Goal: Transaction & Acquisition: Purchase product/service

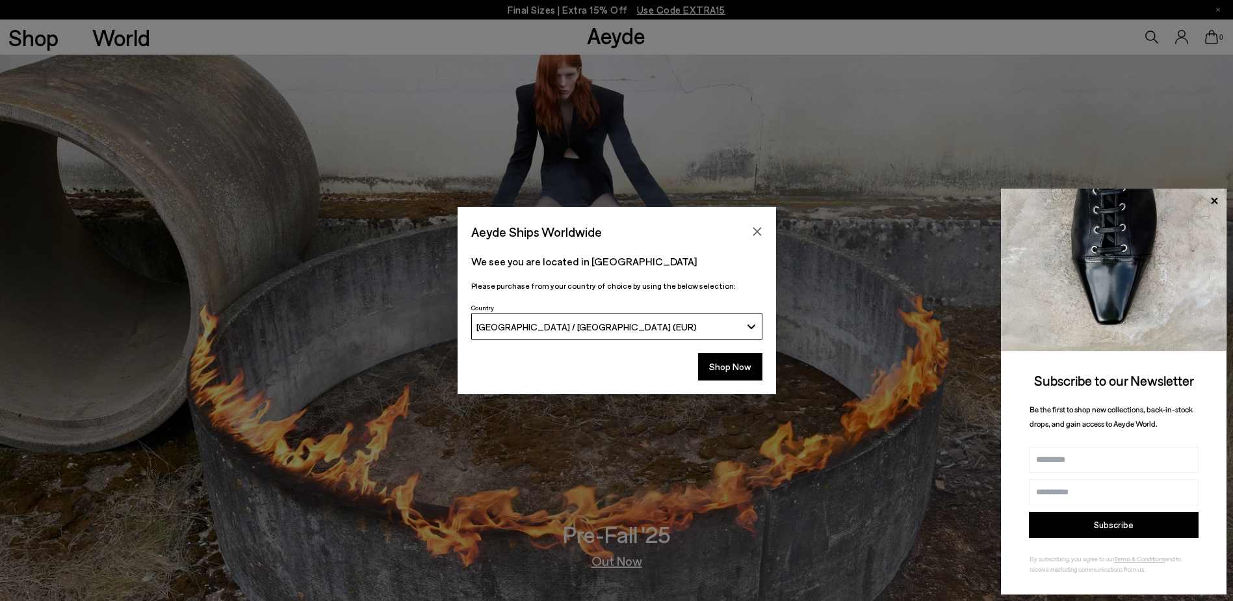
scroll to position [2708, 0]
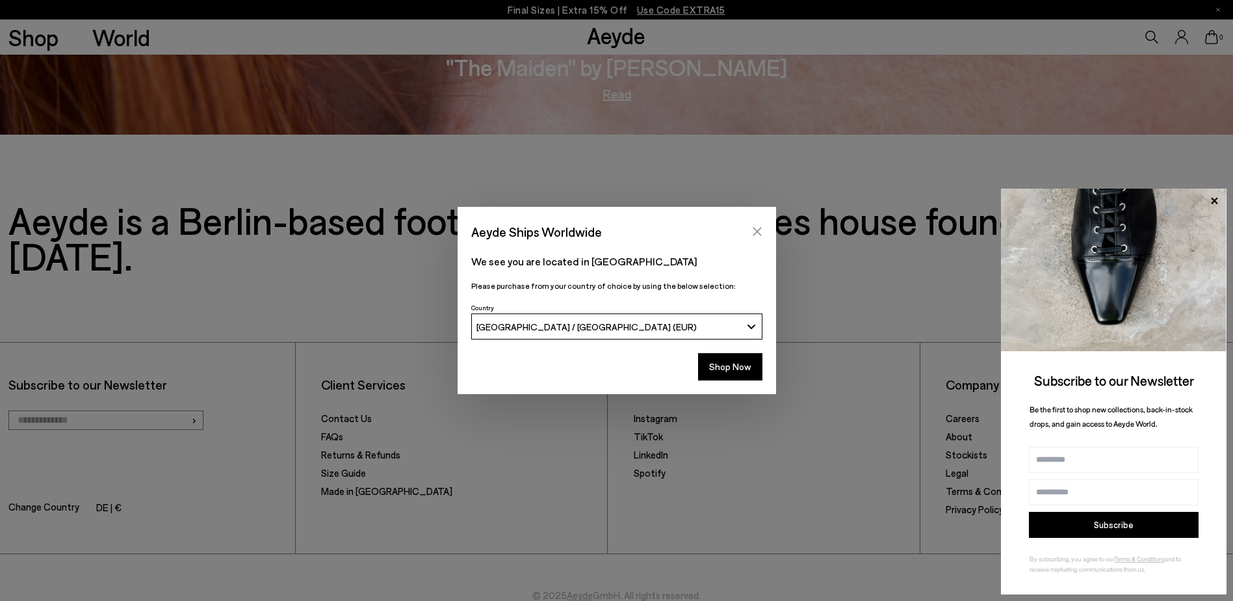
click at [762, 235] on button "Close" at bounding box center [756, 231] width 19 height 19
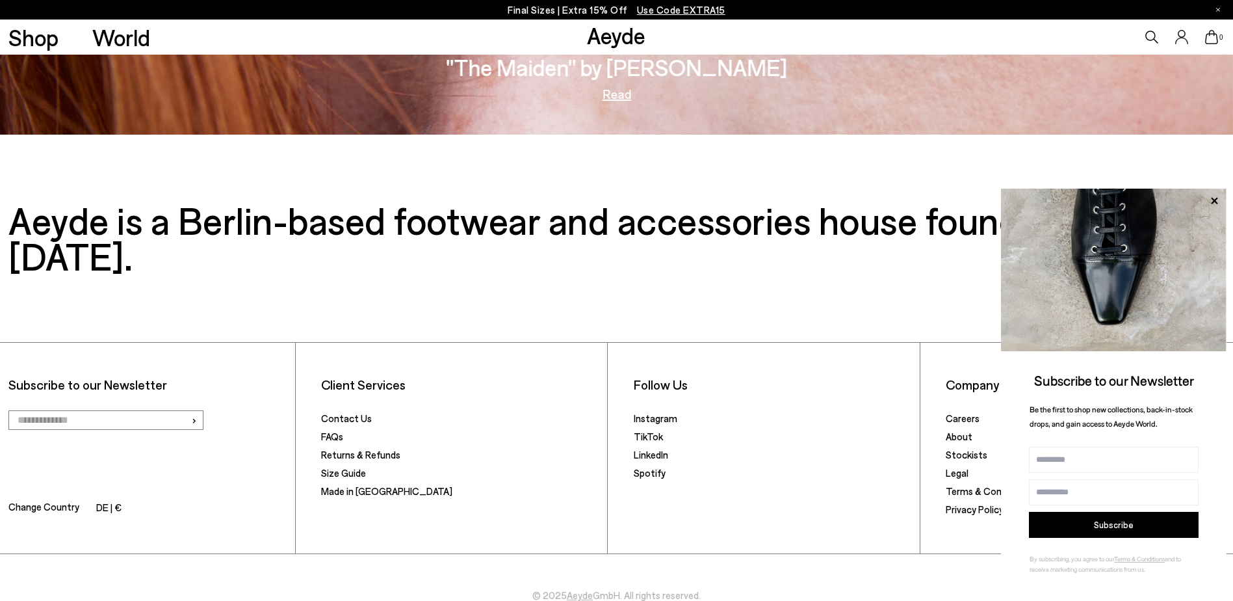
click at [599, 36] on link "Aeyde" at bounding box center [616, 34] width 58 height 27
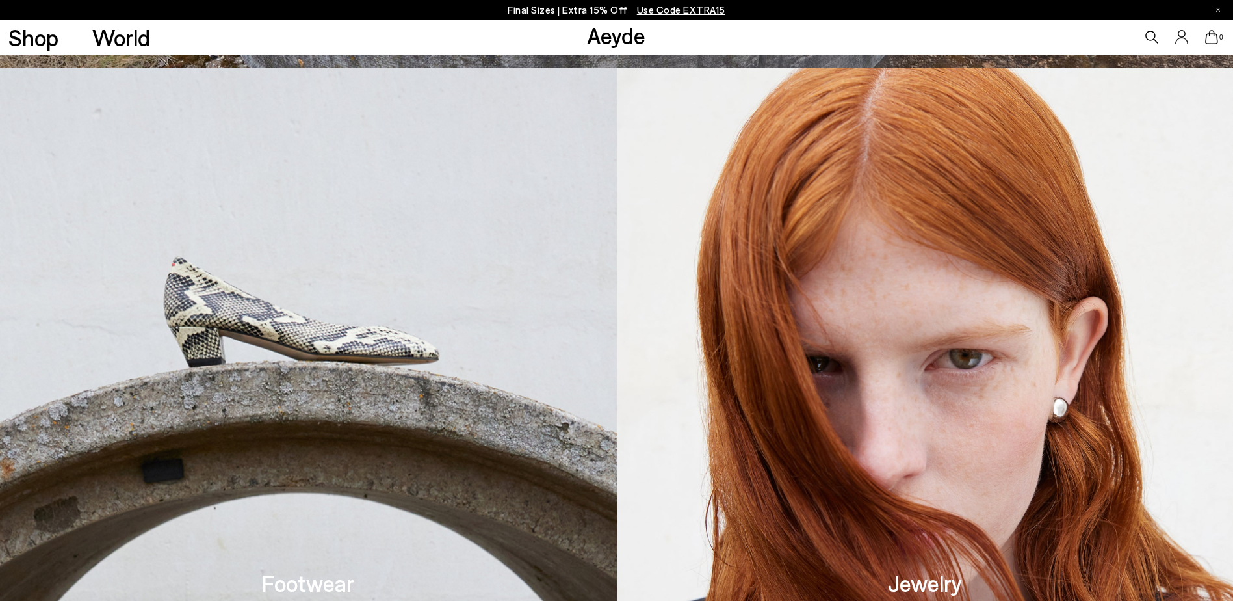
scroll to position [845, 0]
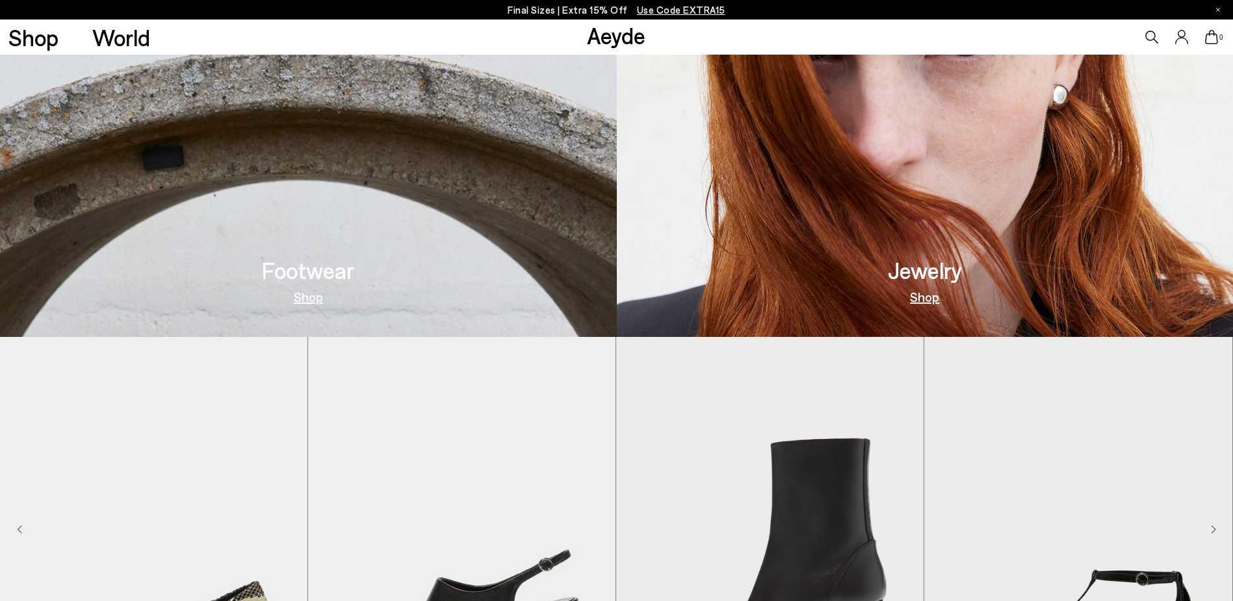
click at [452, 246] on img at bounding box center [308, 46] width 617 height 581
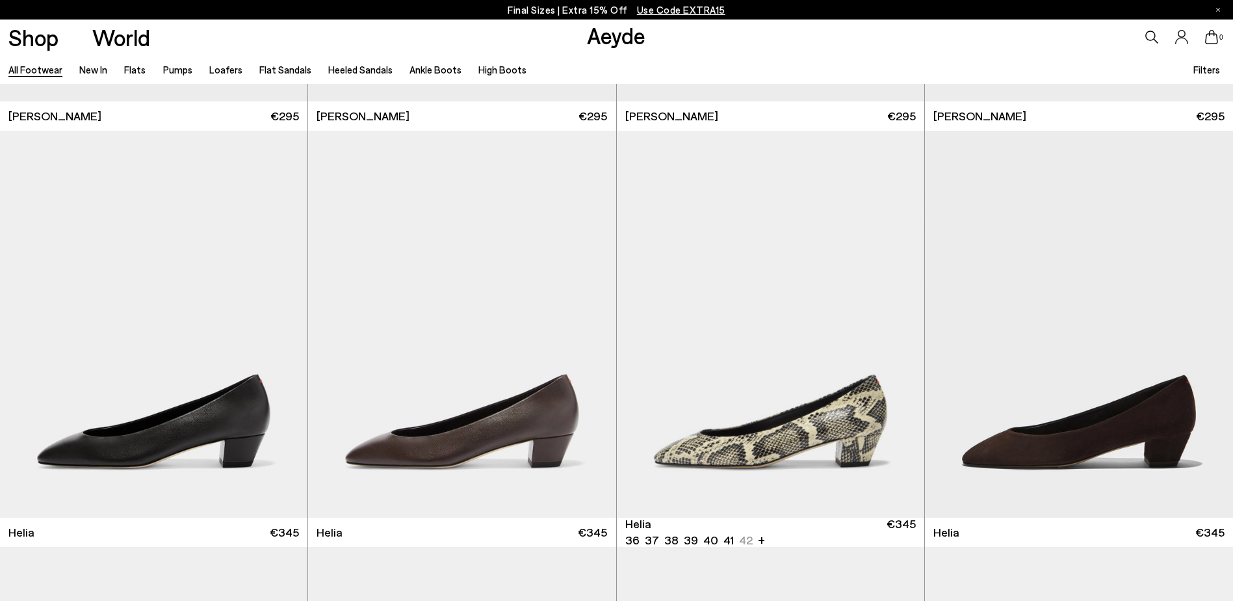
scroll to position [2990, 0]
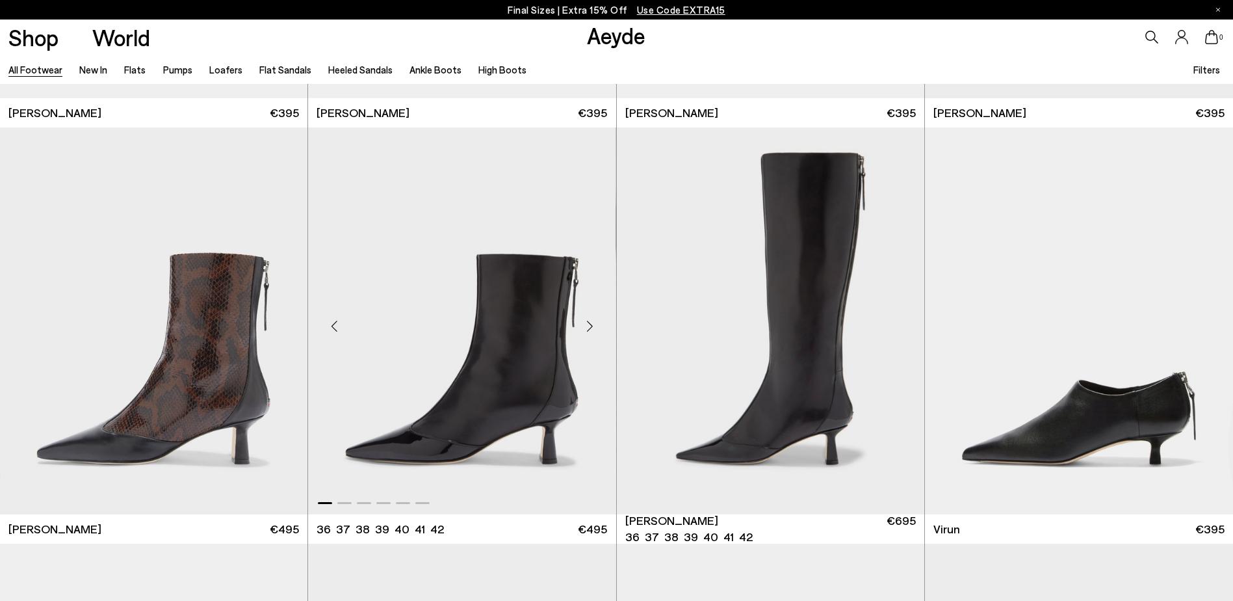
scroll to position [5069, 0]
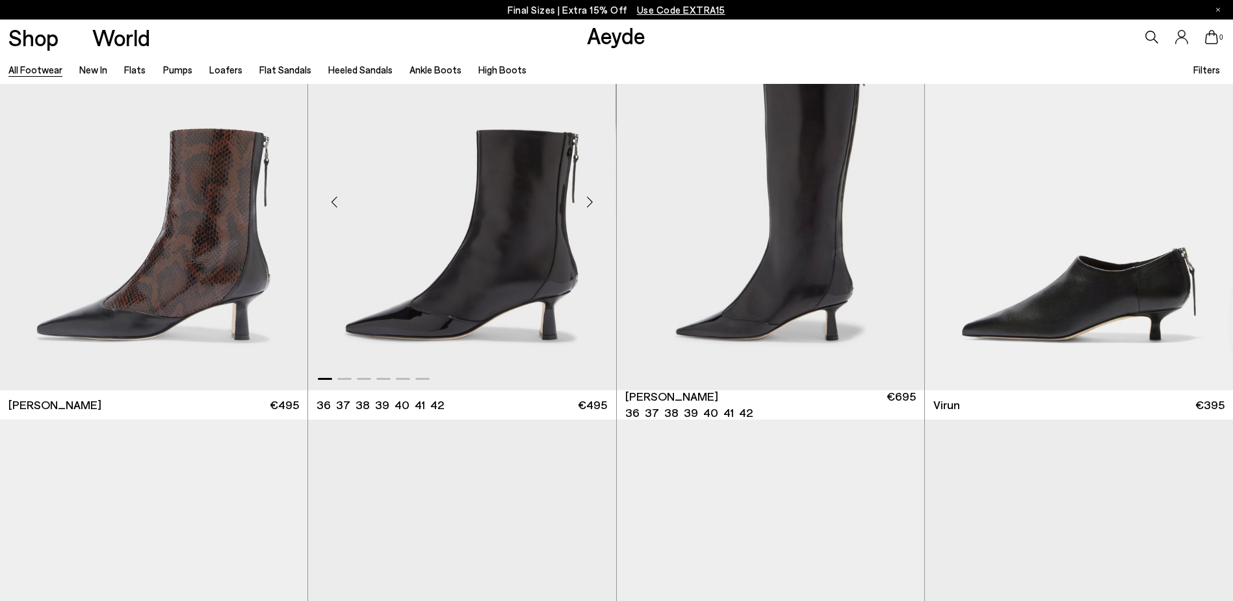
click at [590, 197] on div "Next slide" at bounding box center [590, 202] width 39 height 39
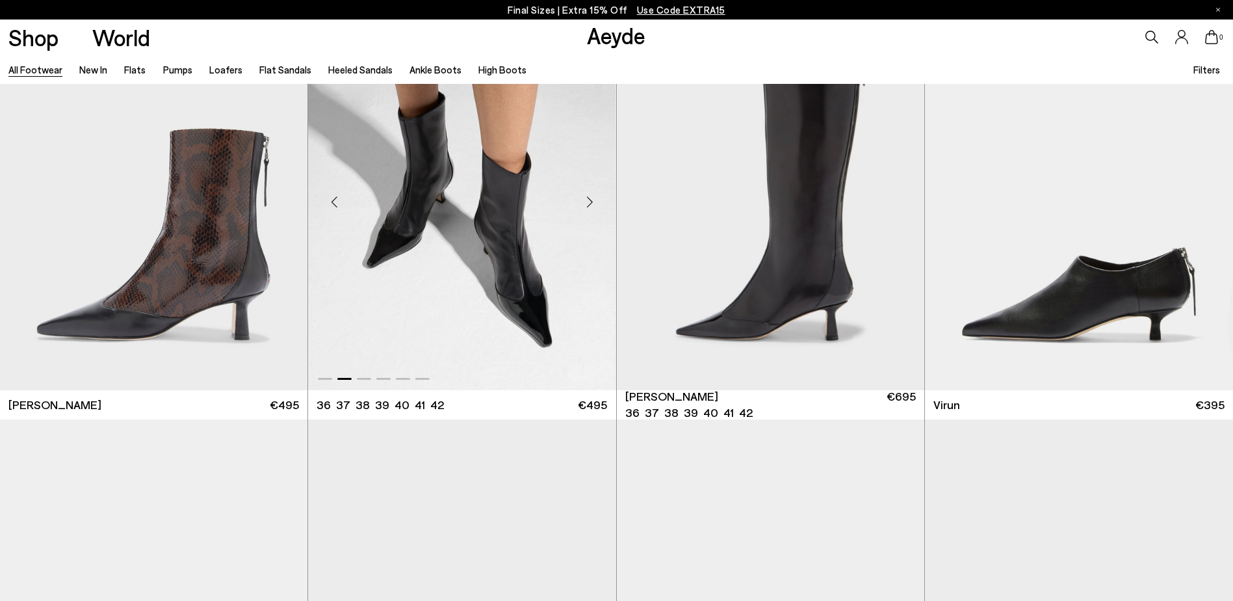
click at [590, 197] on div "Next slide" at bounding box center [590, 202] width 39 height 39
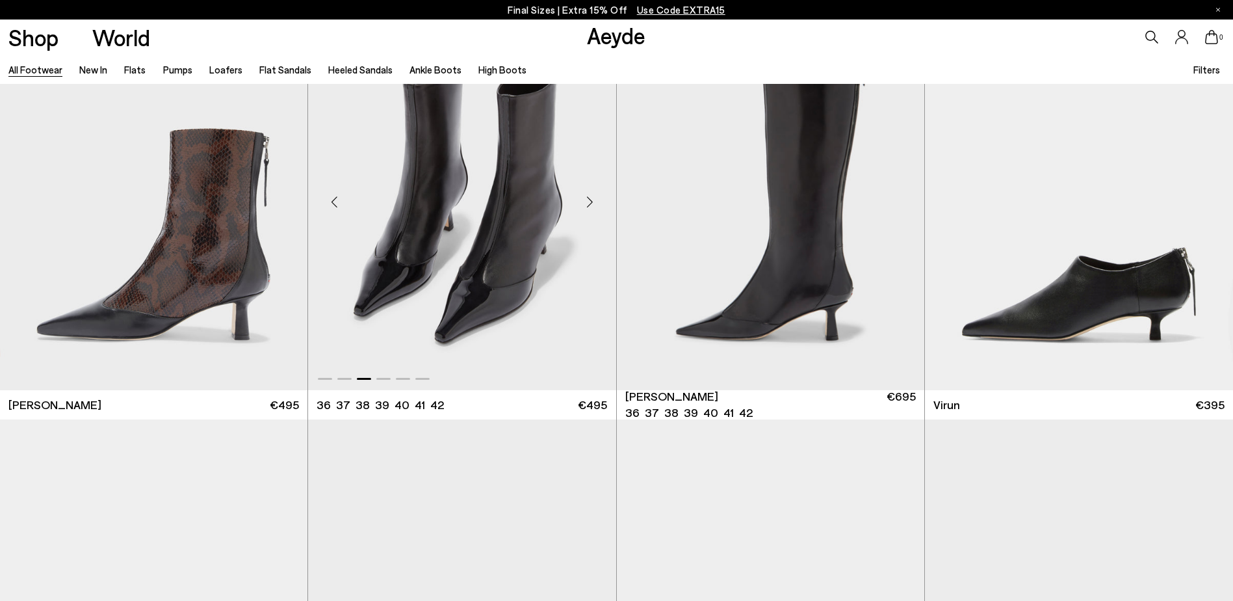
click at [590, 197] on div "Next slide" at bounding box center [590, 202] width 39 height 39
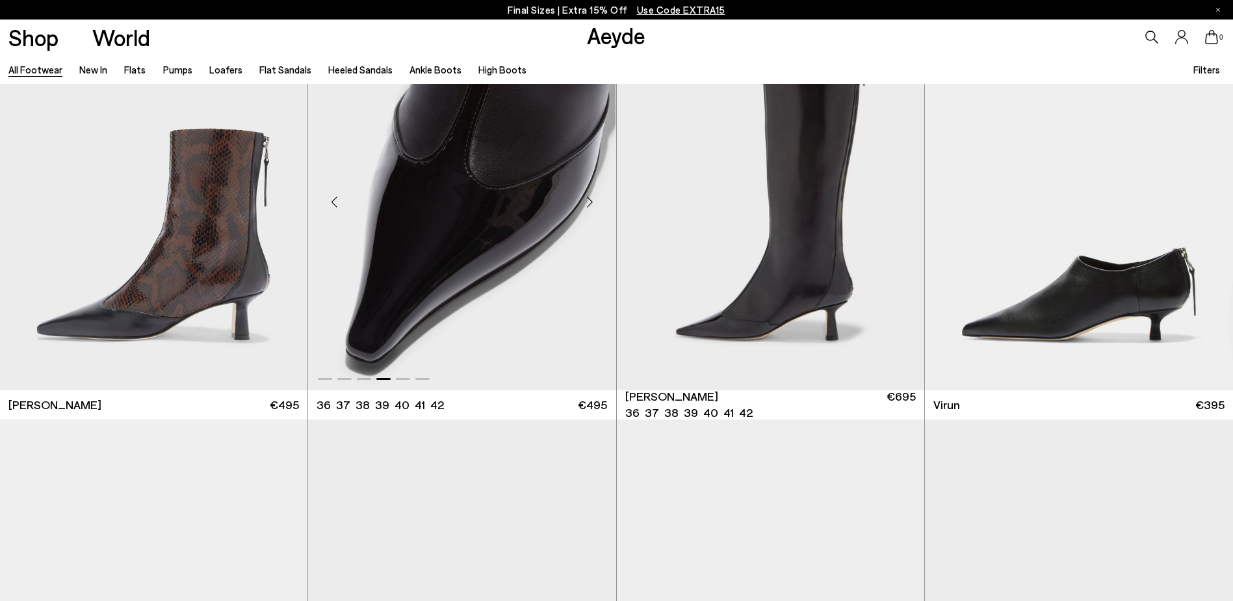
click at [590, 197] on div "Next slide" at bounding box center [590, 202] width 39 height 39
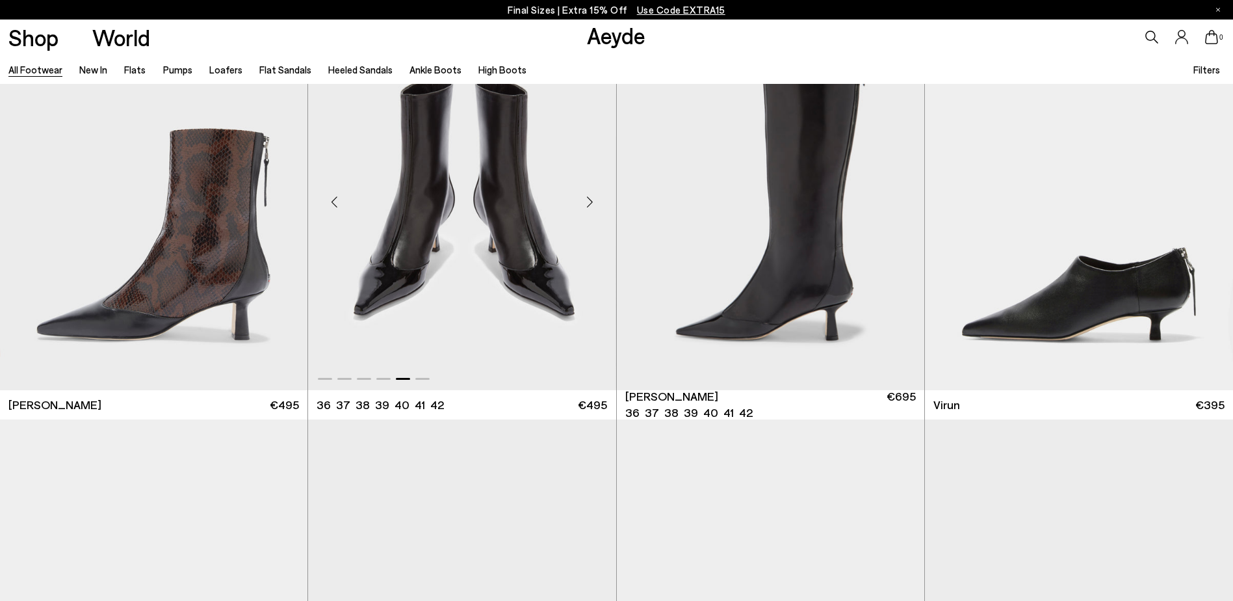
click at [590, 197] on div "Next slide" at bounding box center [590, 202] width 39 height 39
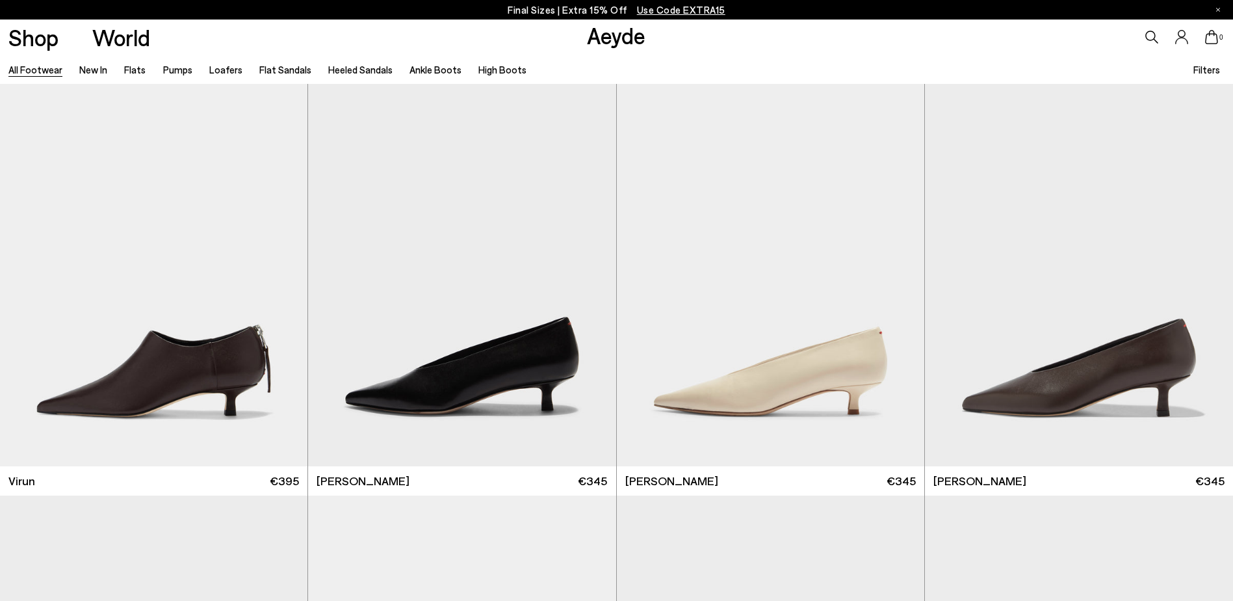
scroll to position [5459, 0]
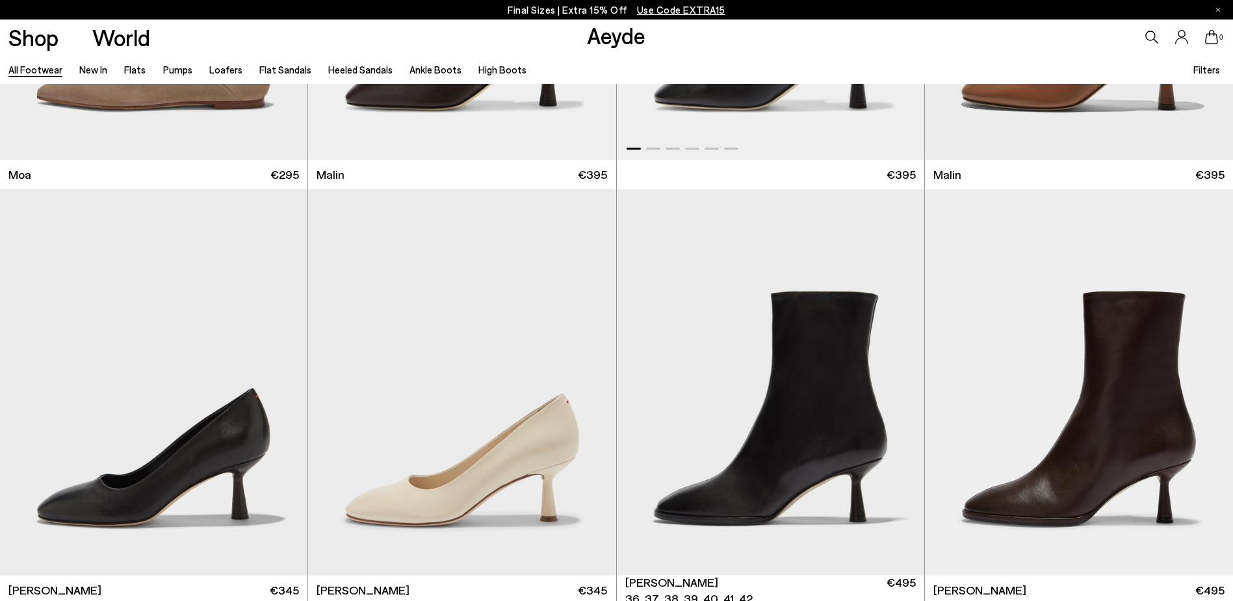
scroll to position [7929, 0]
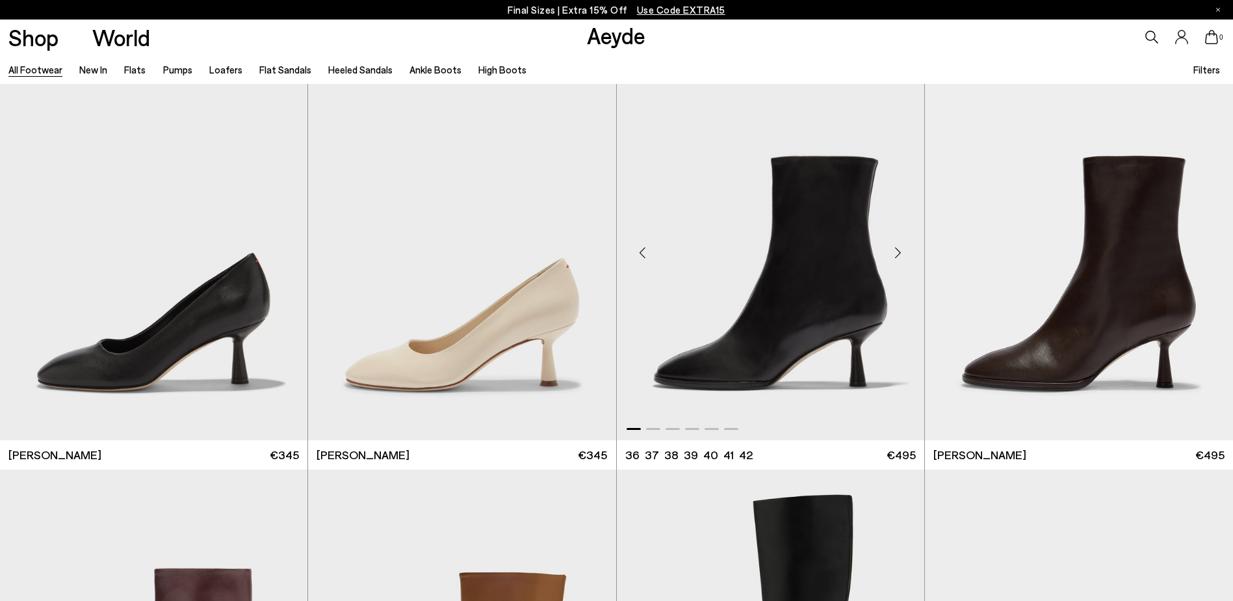
click at [902, 253] on div "Next slide" at bounding box center [898, 252] width 39 height 39
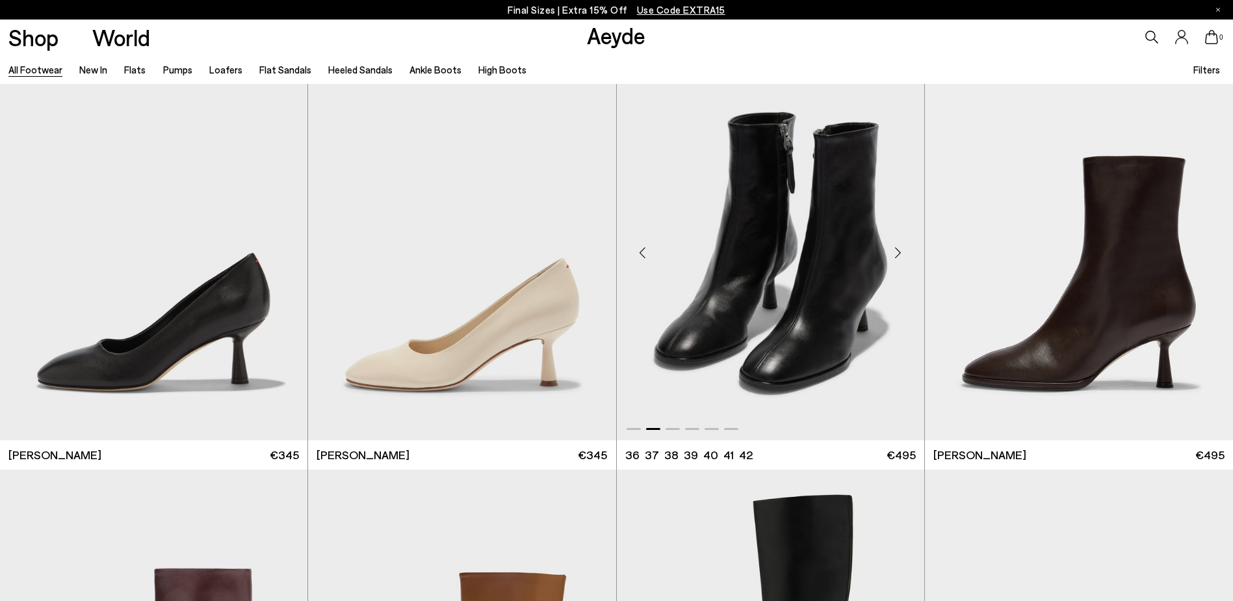
click at [902, 253] on div "Next slide" at bounding box center [898, 252] width 39 height 39
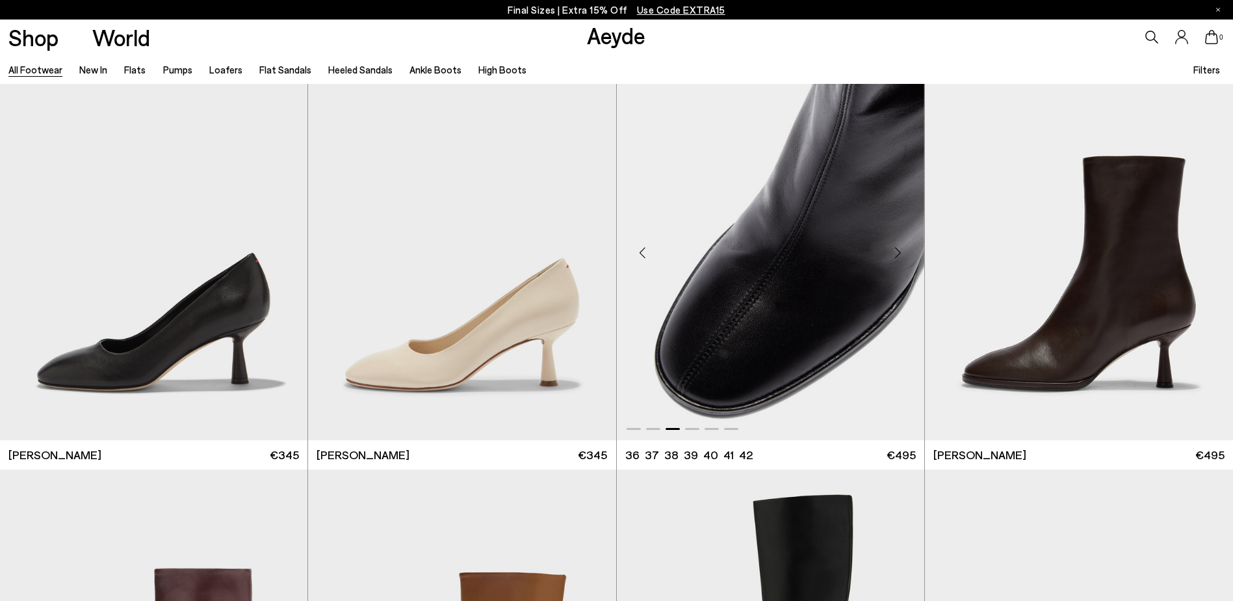
click at [902, 253] on div "Next slide" at bounding box center [898, 252] width 39 height 39
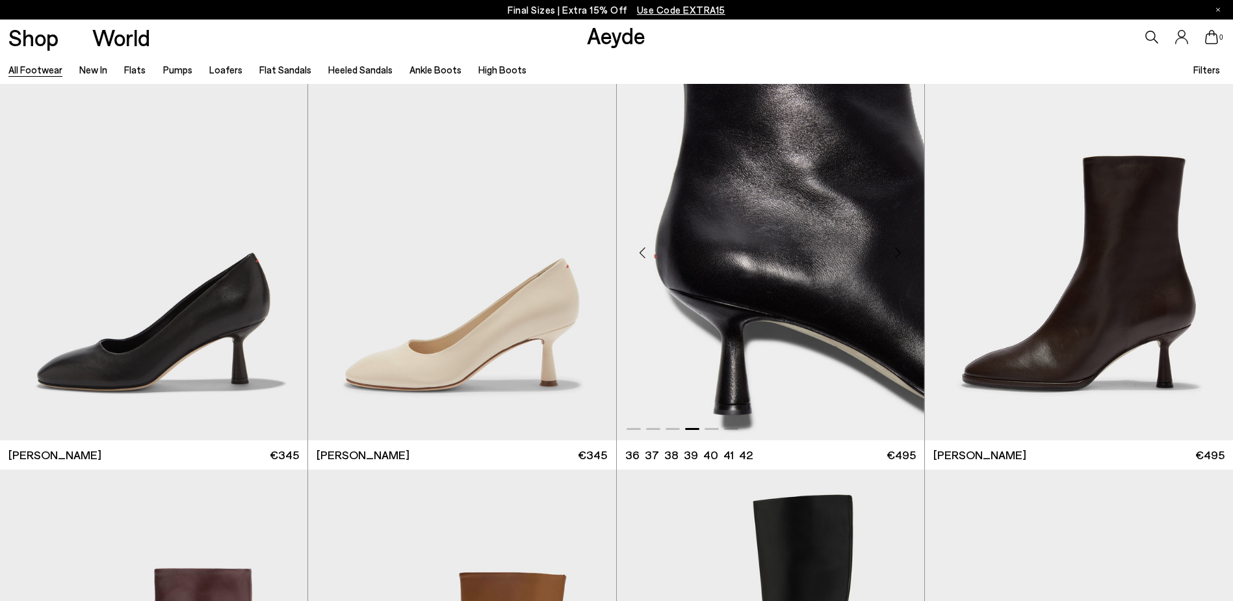
click at [902, 253] on div "Next slide" at bounding box center [898, 252] width 39 height 39
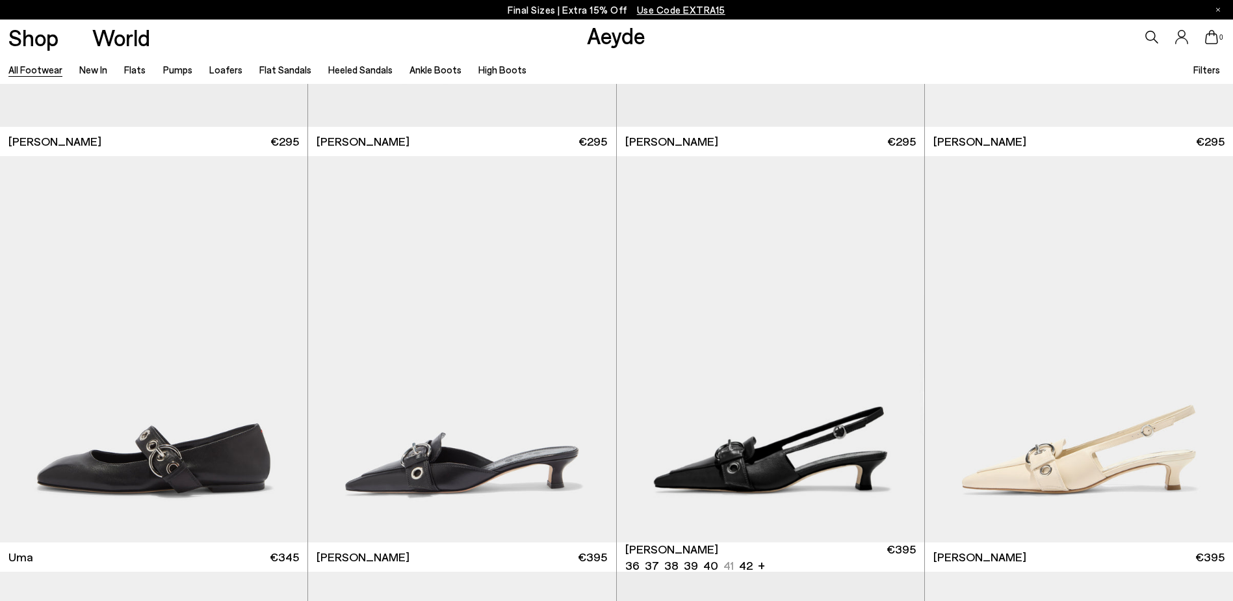
scroll to position [9164, 0]
